Goal: Transaction & Acquisition: Obtain resource

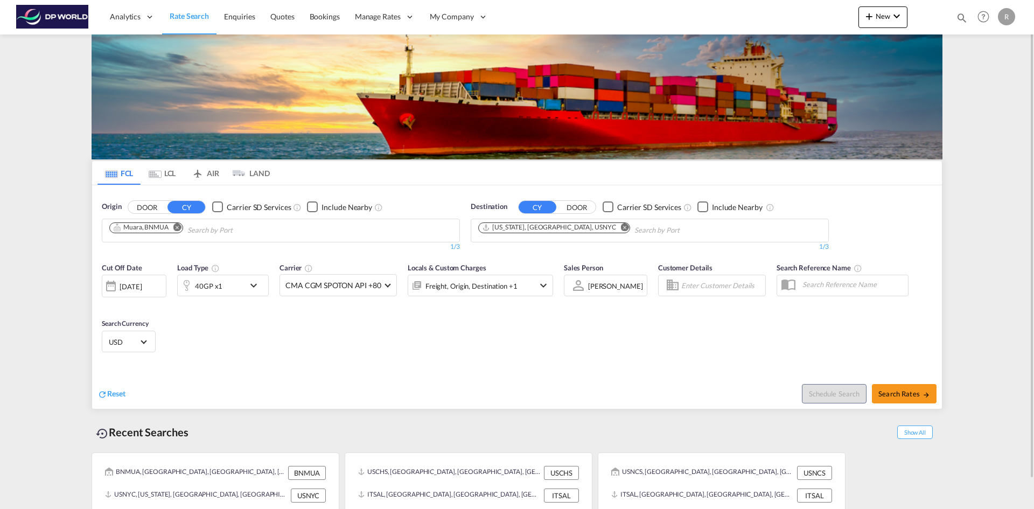
click at [178, 225] on md-icon "Remove" at bounding box center [177, 227] width 8 height 8
click at [173, 226] on body "Analytics Reports Dashboard Rate Search Enquiries Quotes Bookings" at bounding box center [517, 254] width 1034 height 509
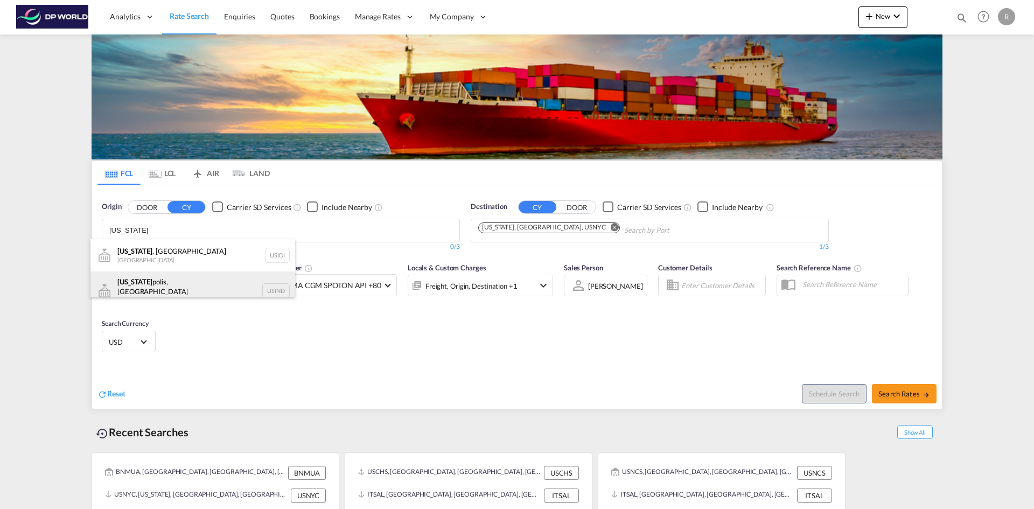
type input "indiana"
click at [171, 288] on div "Indiana polis, IN United States USIND" at bounding box center [193, 291] width 205 height 39
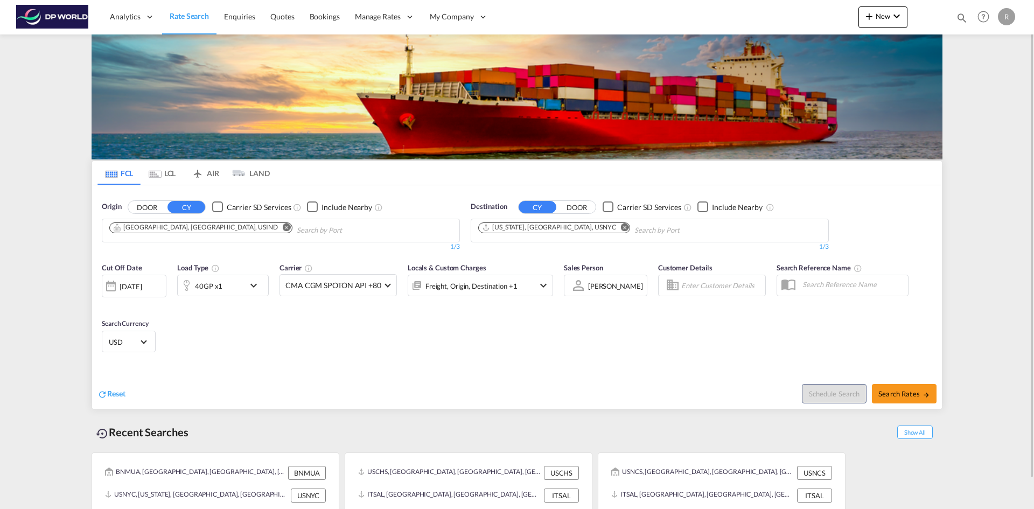
click at [621, 226] on md-icon "Remove" at bounding box center [625, 227] width 8 height 8
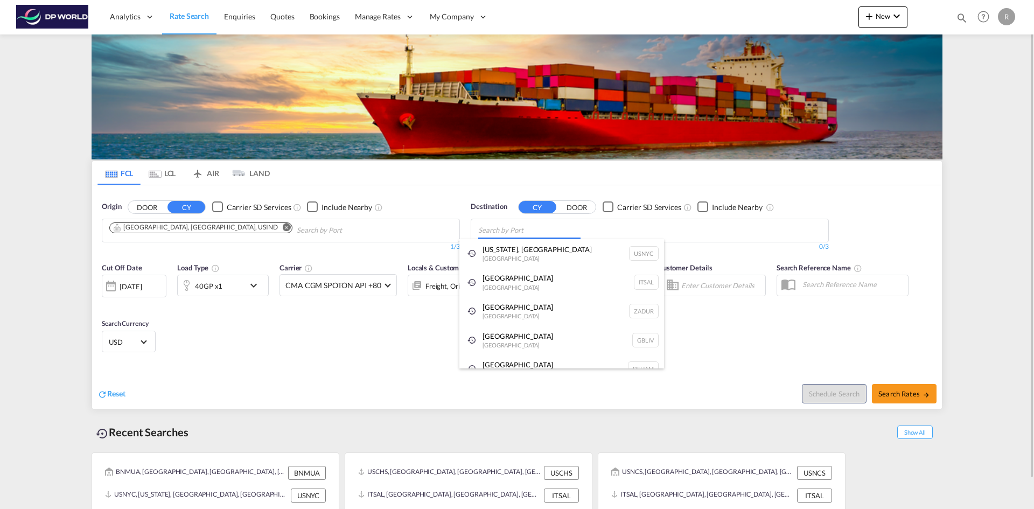
click at [562, 228] on body "Analytics Reports Dashboard Rate Search Enquiries Quotes Bookings" at bounding box center [517, 254] width 1034 height 509
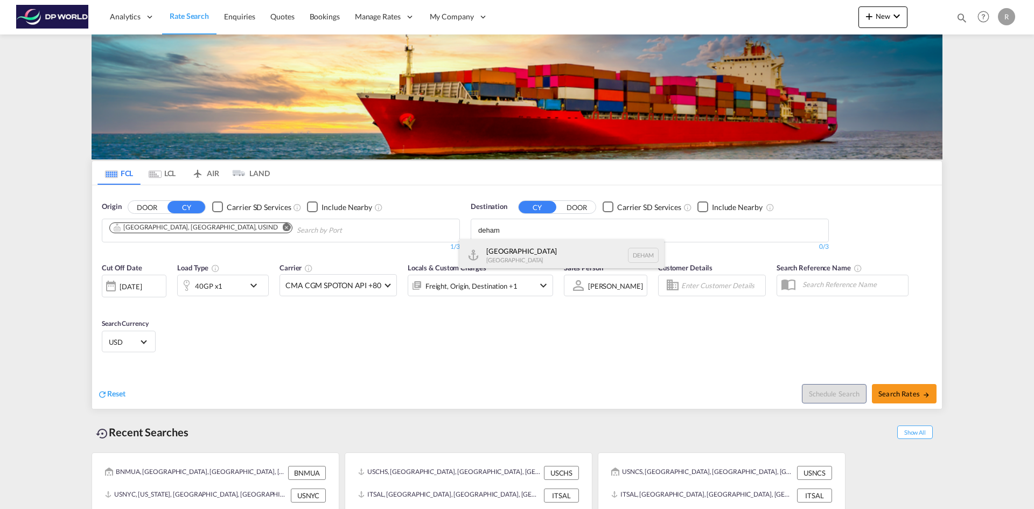
type input "deham"
click at [523, 255] on div "Hamburg Germany DEHAM" at bounding box center [562, 255] width 205 height 32
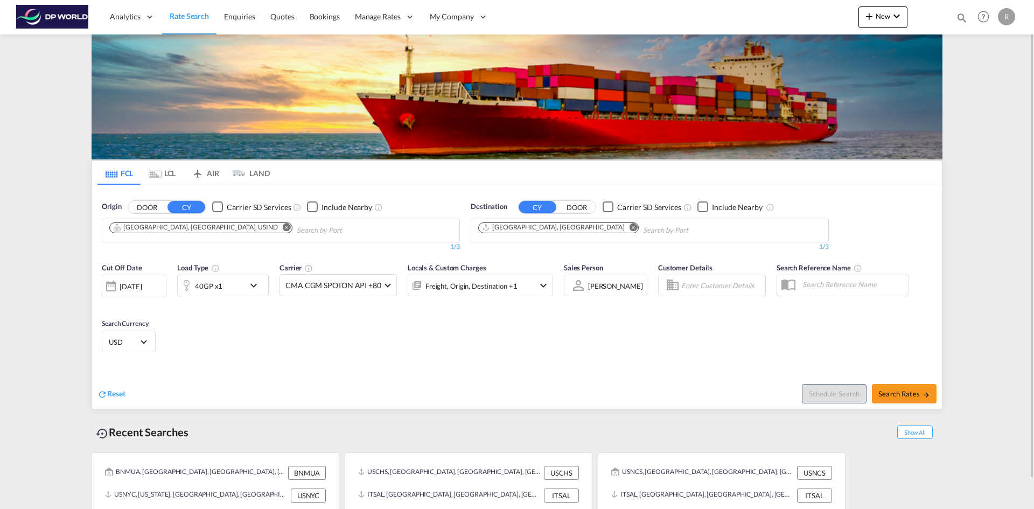
click at [142, 289] on div "[DATE]" at bounding box center [131, 287] width 22 height 10
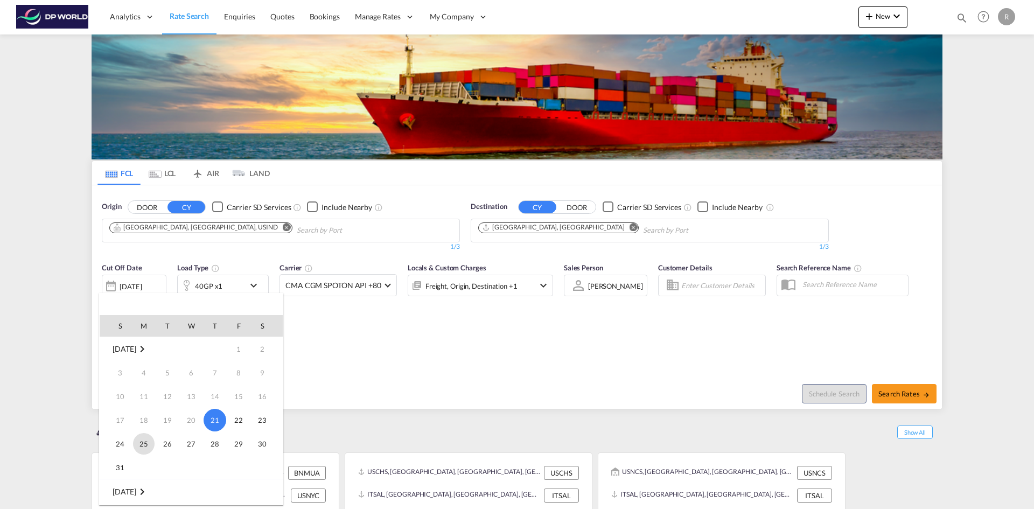
click at [148, 435] on span "25" at bounding box center [144, 444] width 22 height 22
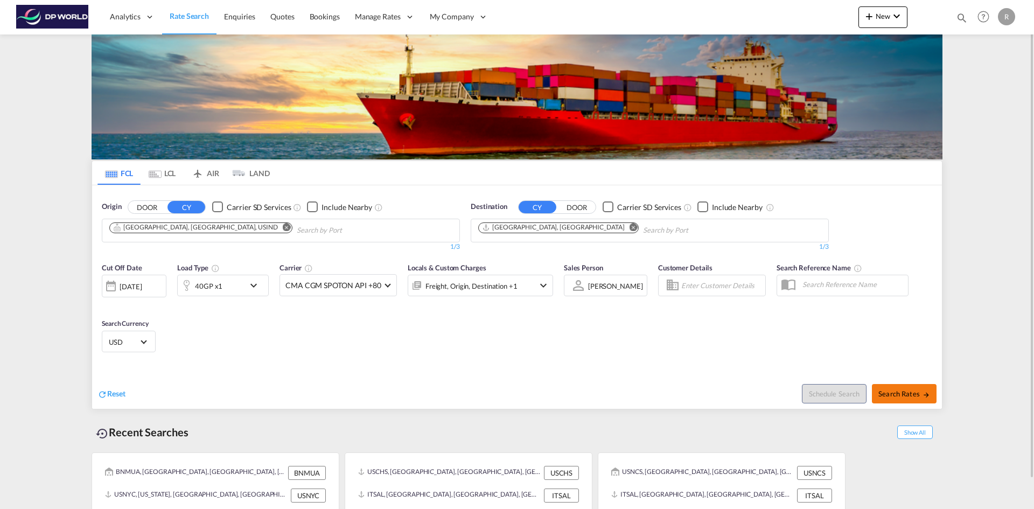
click at [913, 392] on span "Search Rates" at bounding box center [905, 394] width 52 height 9
type input "USIND to DEHAM / 25 Aug 2025"
